Goal: Navigation & Orientation: Find specific page/section

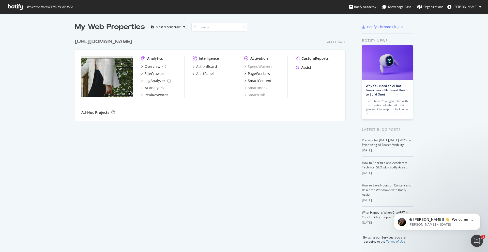
click at [201, 89] on div "Intelligence ActionBoard AlertPanel" at bounding box center [214, 77] width 43 height 42
click at [146, 67] on div "Overview" at bounding box center [153, 66] width 16 height 5
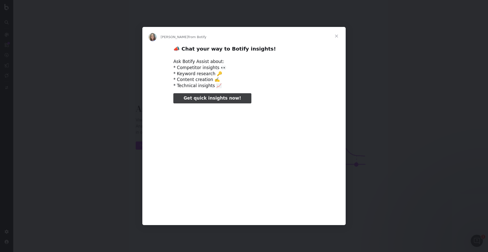
type input "26688"
click at [338, 36] on span "Close" at bounding box center [336, 36] width 18 height 18
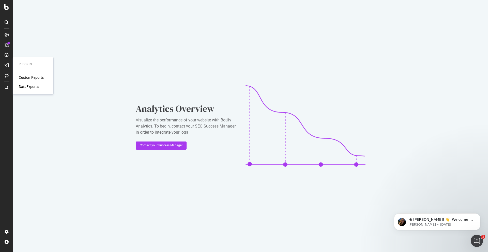
click at [31, 78] on div "CustomReports" at bounding box center [31, 77] width 25 height 5
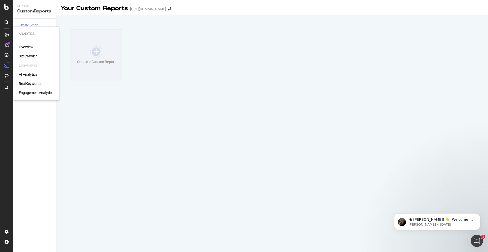
click at [24, 55] on div "SiteCrawler" at bounding box center [28, 56] width 18 height 5
